Goal: Task Accomplishment & Management: Manage account settings

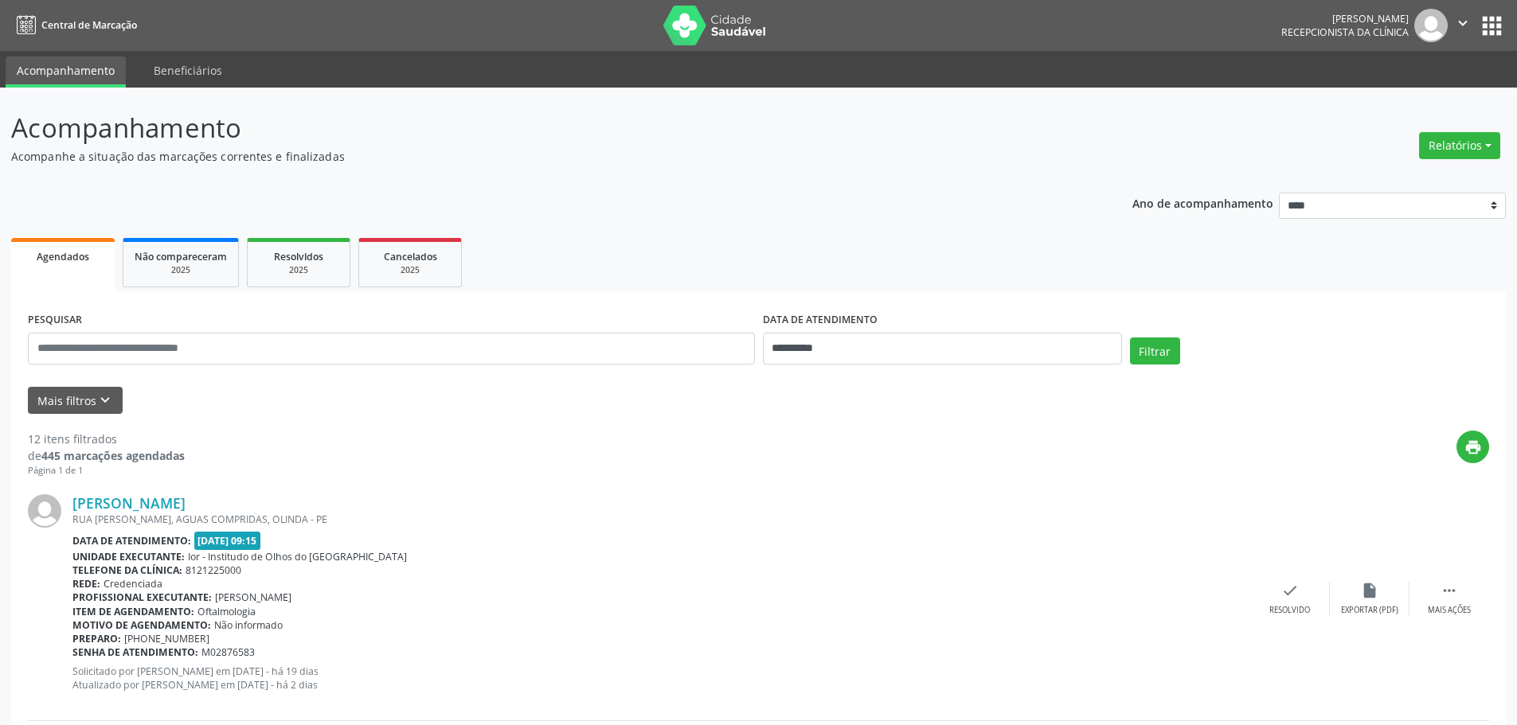
click at [1495, 32] on button "apps" at bounding box center [1492, 26] width 28 height 28
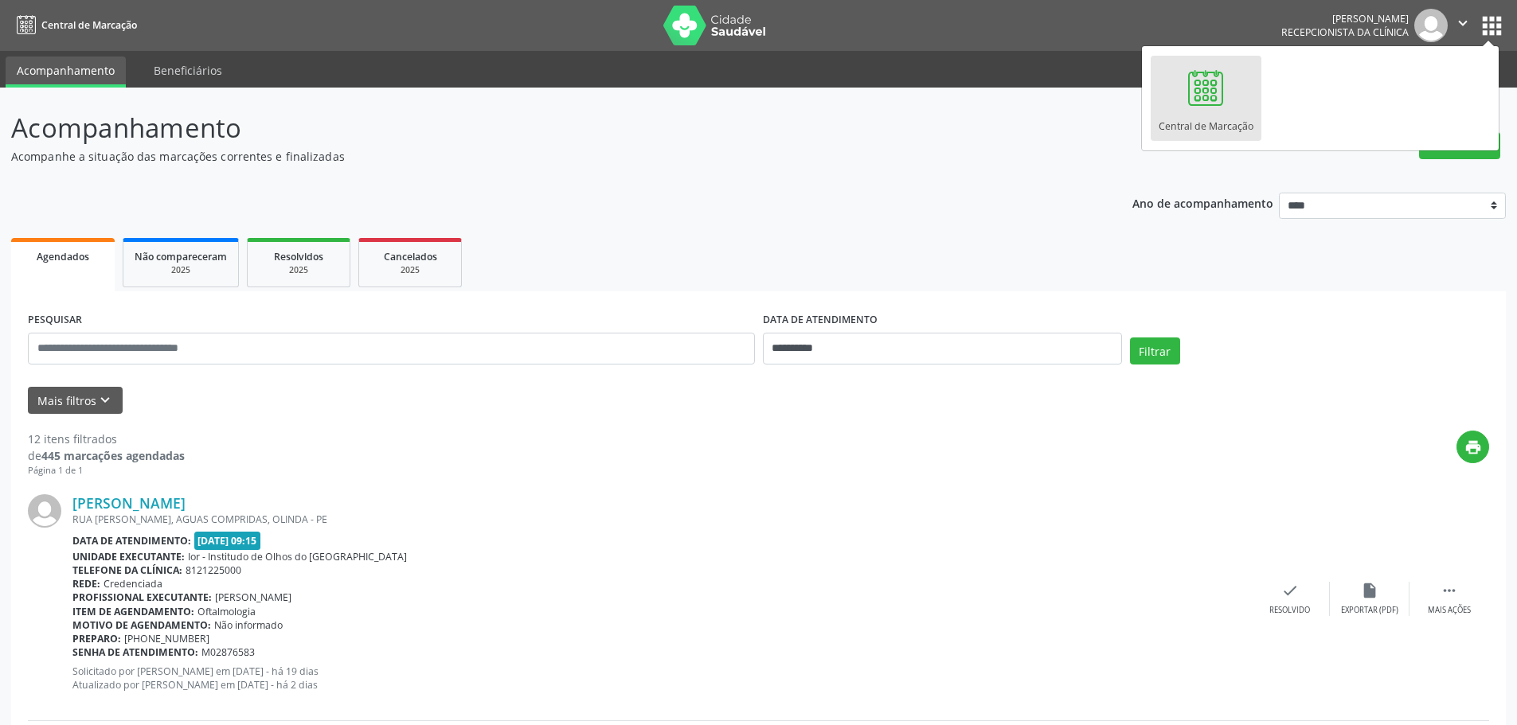
drag, startPoint x: 1040, startPoint y: 179, endPoint x: 1053, endPoint y: 167, distance: 17.5
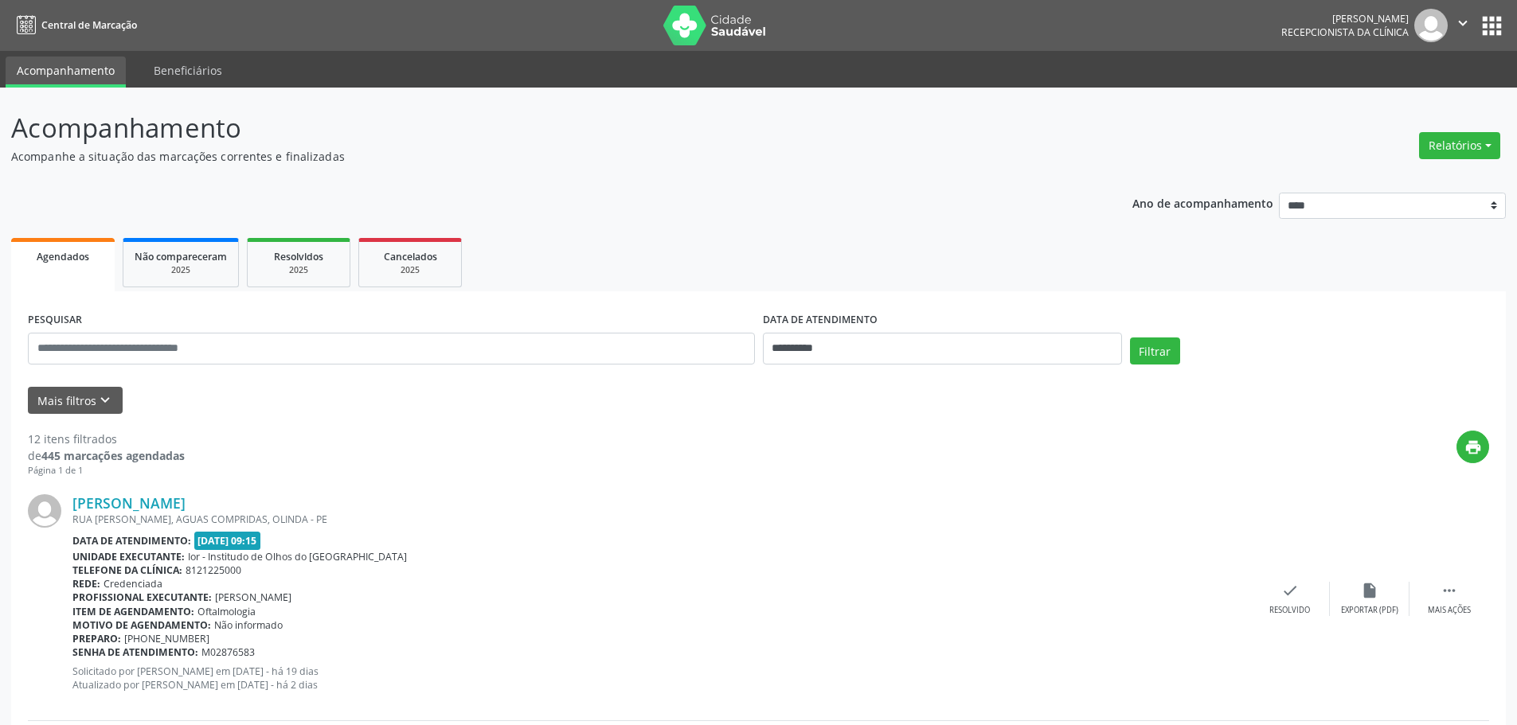
click at [1460, 18] on icon "" at bounding box center [1463, 23] width 18 height 18
click at [1428, 97] on link "Sair" at bounding box center [1422, 97] width 110 height 22
